Goal: Task Accomplishment & Management: Manage account settings

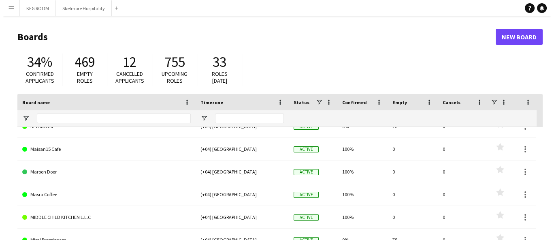
scroll to position [193, 0]
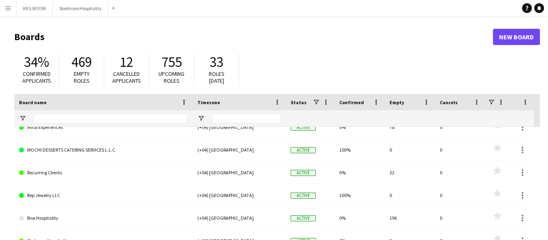
click at [11, 7] on button "Menu" at bounding box center [8, 8] width 16 height 16
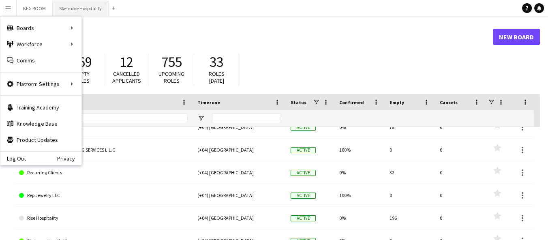
click at [96, 5] on button "Skelmore Hospitality Close" at bounding box center [81, 8] width 56 height 16
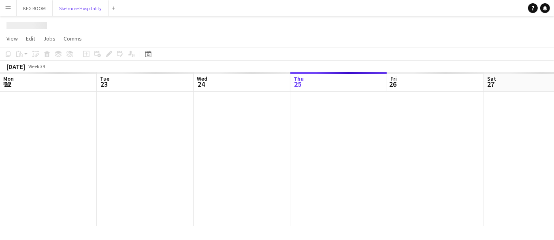
scroll to position [0, 193]
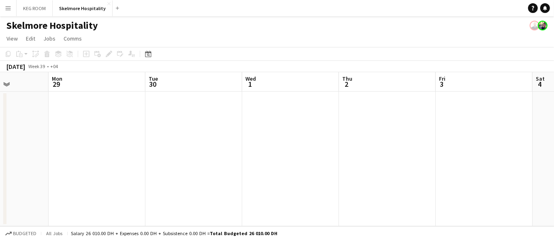
drag, startPoint x: 503, startPoint y: 142, endPoint x: 134, endPoint y: 165, distance: 369.6
click at [68, 181] on app-calendar-viewport "Thu 25 Fri 26 Sat 27 Sun 28 Mon 29 Tue 30 Wed 1 Thu 2 Fri 3 Sat 4 Sun 5" at bounding box center [277, 149] width 554 height 154
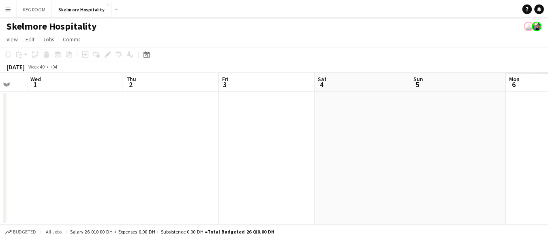
scroll to position [0, 216]
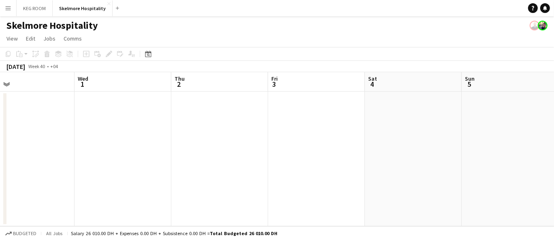
drag, startPoint x: 374, startPoint y: 152, endPoint x: 3, endPoint y: 188, distance: 373.0
click at [3, 188] on div "Sun 28 Mon 29 Tue 30 Wed 1 Thu 2 Fri 3 Sat 4 Sun 5 Mon 6 Tue 7 Wed 8" at bounding box center [277, 149] width 554 height 154
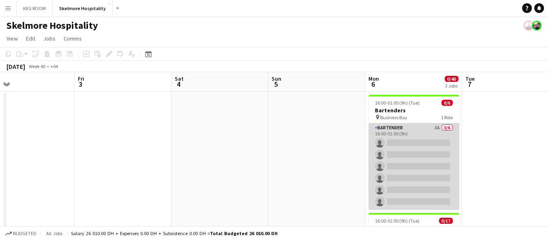
click at [389, 169] on app-card-role "Bartender 3A 0/6 16:00-01:00 (9h) single-neutral-actions single-neutral-actions…" at bounding box center [413, 166] width 91 height 86
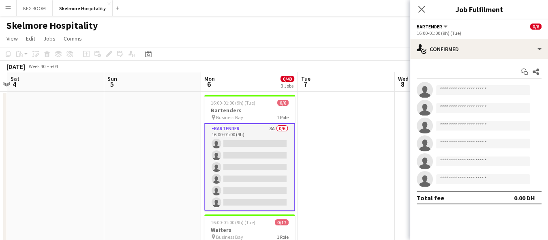
scroll to position [0, 303]
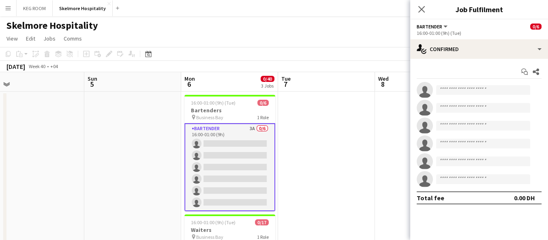
drag, startPoint x: 232, startPoint y: 178, endPoint x: 141, endPoint y: 147, distance: 95.7
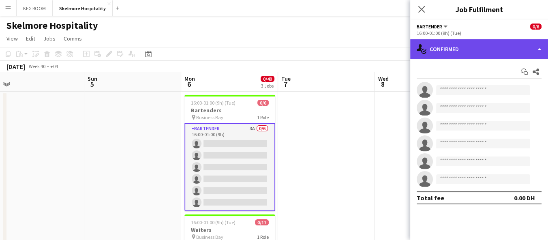
click at [480, 49] on div "single-neutral-actions-check-2 Confirmed" at bounding box center [479, 48] width 138 height 19
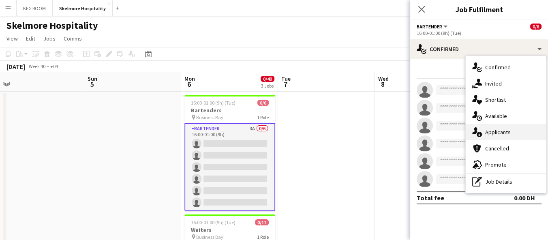
click at [501, 134] on span "Applicants" at bounding box center [498, 131] width 26 height 7
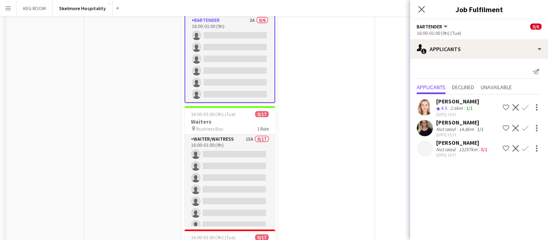
scroll to position [180, 0]
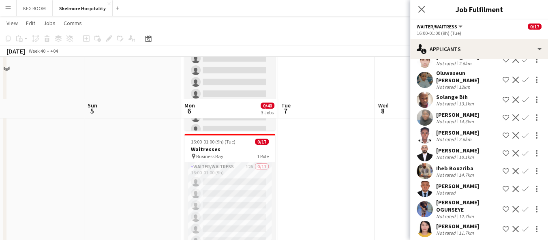
scroll to position [246, 0]
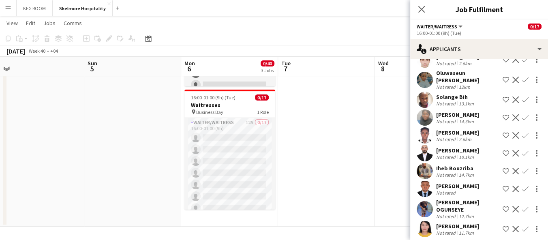
click at [321, 197] on app-date-cell at bounding box center [326, 35] width 97 height 381
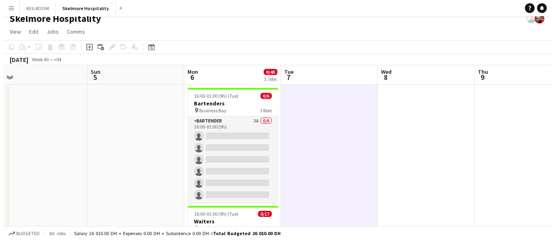
scroll to position [0, 0]
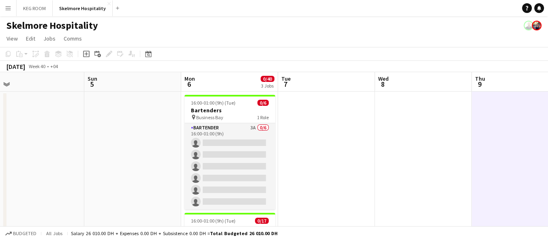
click at [3, 5] on button "Menu" at bounding box center [8, 8] width 16 height 16
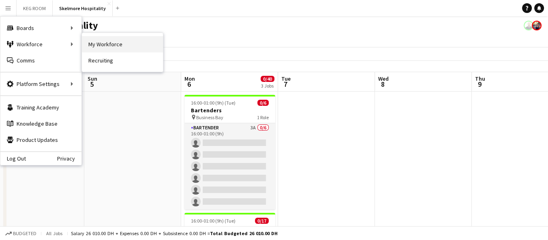
click at [108, 47] on link "My Workforce" at bounding box center [122, 44] width 81 height 16
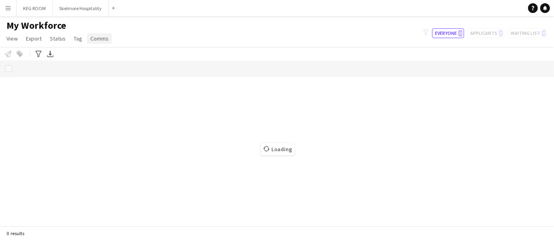
click at [102, 39] on span "Comms" at bounding box center [99, 38] width 18 height 7
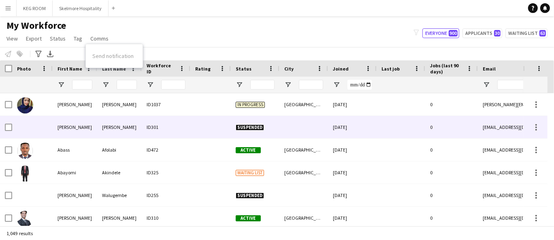
click at [63, 116] on div "[PERSON_NAME]" at bounding box center [75, 127] width 45 height 22
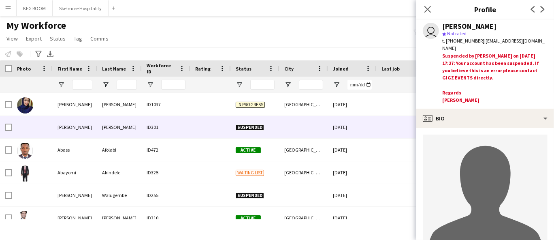
click at [201, 39] on div "My Workforce View Views Default view New view Update view Delete view Edit name…" at bounding box center [277, 33] width 554 height 28
